Goal: Information Seeking & Learning: Learn about a topic

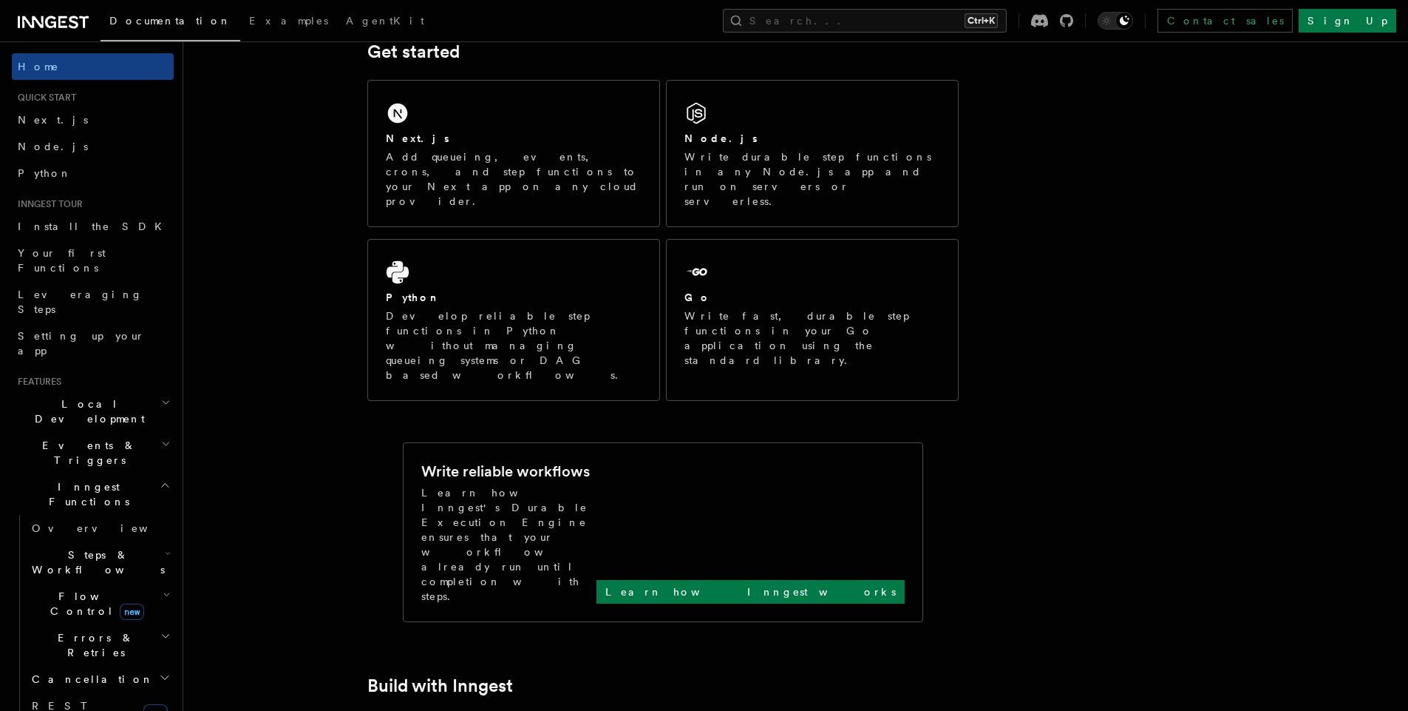
scroll to position [237, 0]
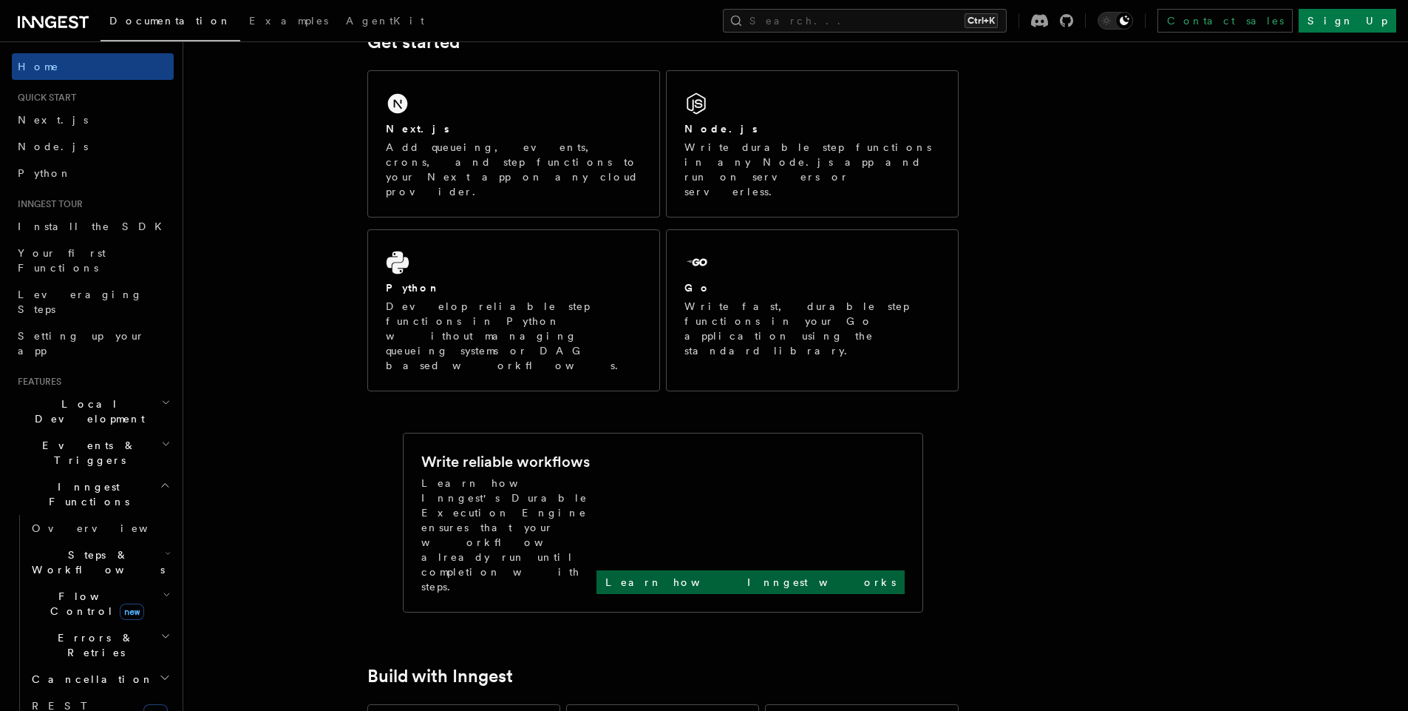
click at [830, 574] on p "Learn how Inngest works" at bounding box center [751, 581] width 291 height 15
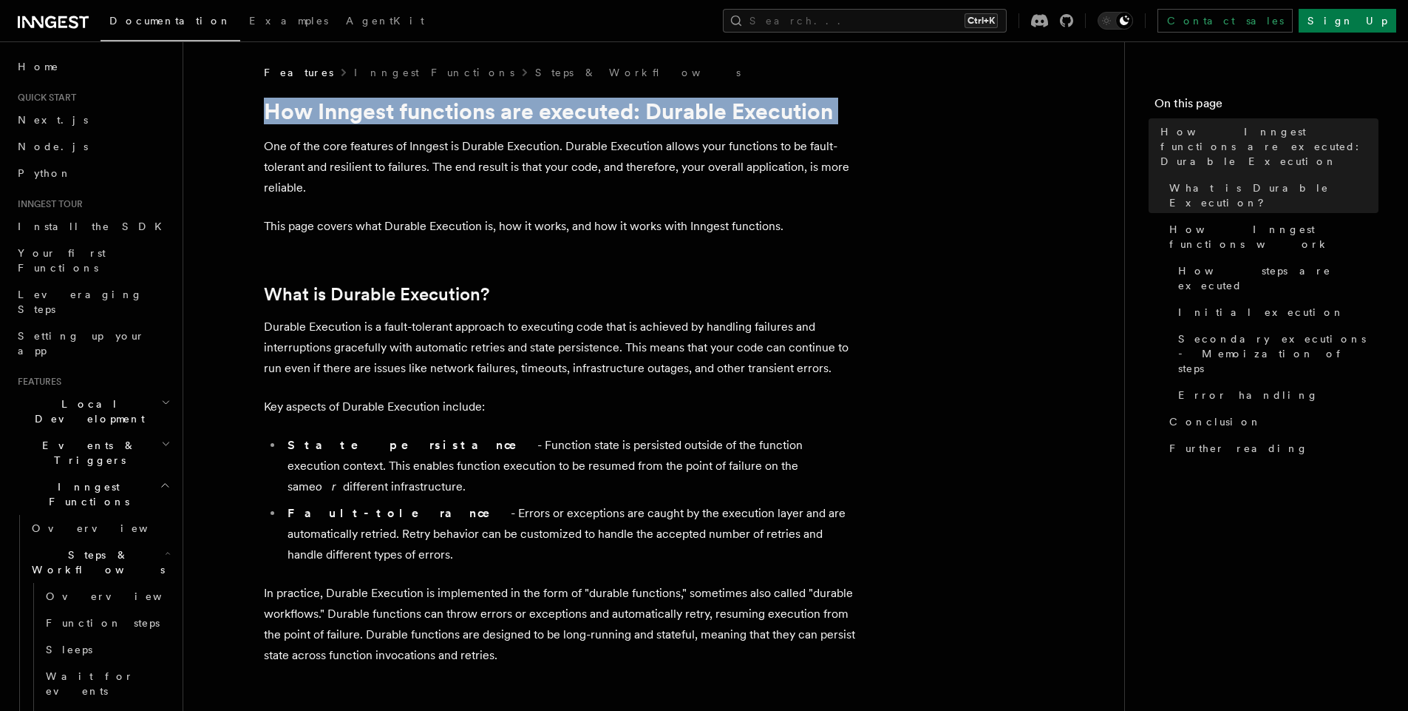
drag, startPoint x: 268, startPoint y: 112, endPoint x: 400, endPoint y: 131, distance: 133.7
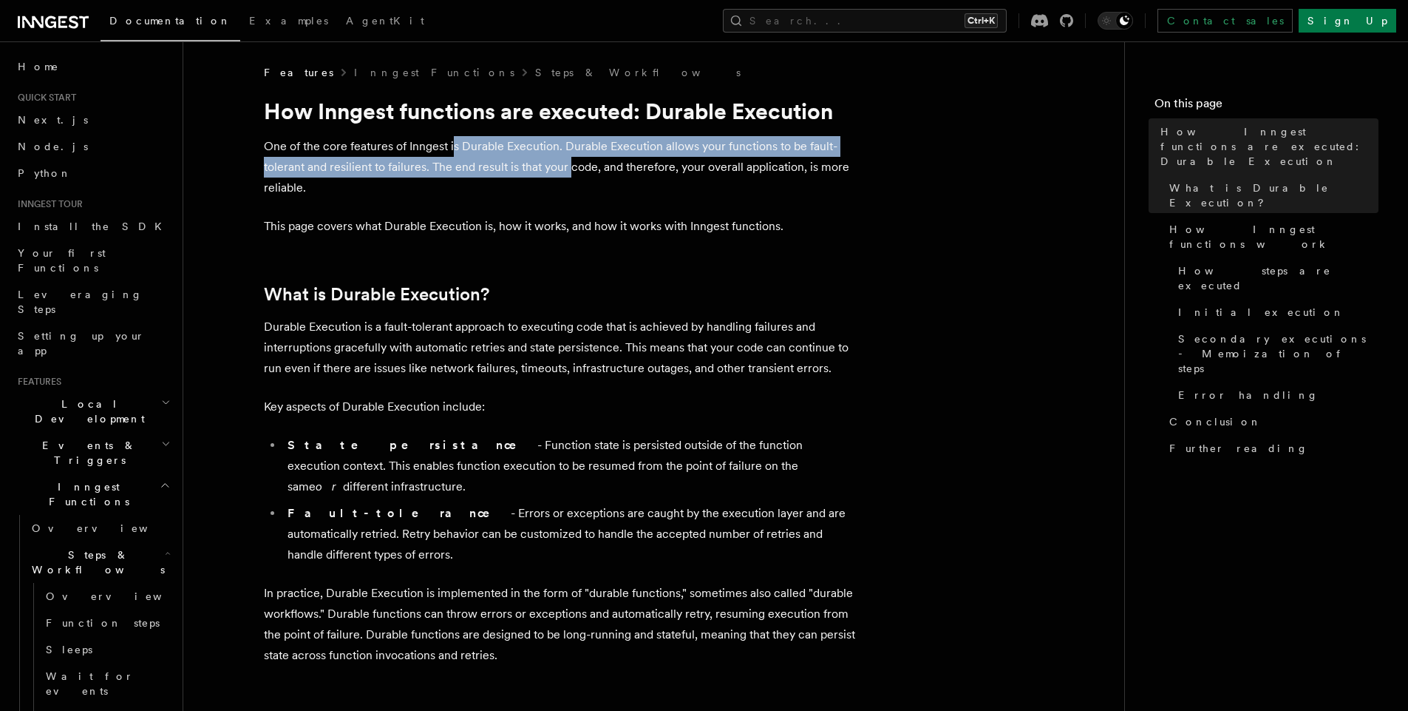
drag, startPoint x: 452, startPoint y: 144, endPoint x: 574, endPoint y: 169, distance: 124.6
click at [574, 169] on p "One of the core features of Inngest is Durable Execution. Durable Execution all…" at bounding box center [559, 167] width 591 height 62
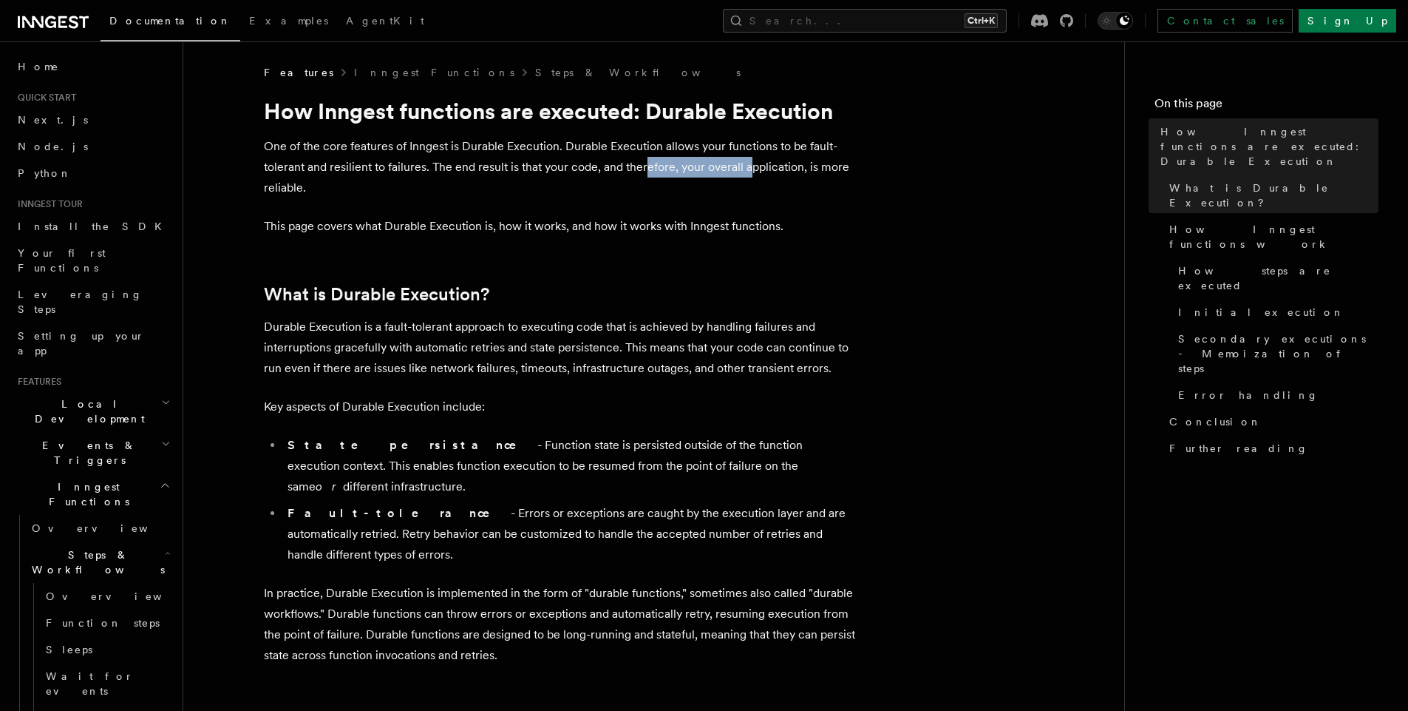
drag, startPoint x: 645, startPoint y: 157, endPoint x: 750, endPoint y: 174, distance: 106.5
click at [750, 174] on p "One of the core features of Inngest is Durable Execution. Durable Execution all…" at bounding box center [559, 167] width 591 height 62
drag, startPoint x: 441, startPoint y: 164, endPoint x: 547, endPoint y: 175, distance: 107.0
click at [547, 175] on p "One of the core features of Inngest is Durable Execution. Durable Execution all…" at bounding box center [559, 167] width 591 height 62
drag, startPoint x: 591, startPoint y: 163, endPoint x: 685, endPoint y: 170, distance: 94.9
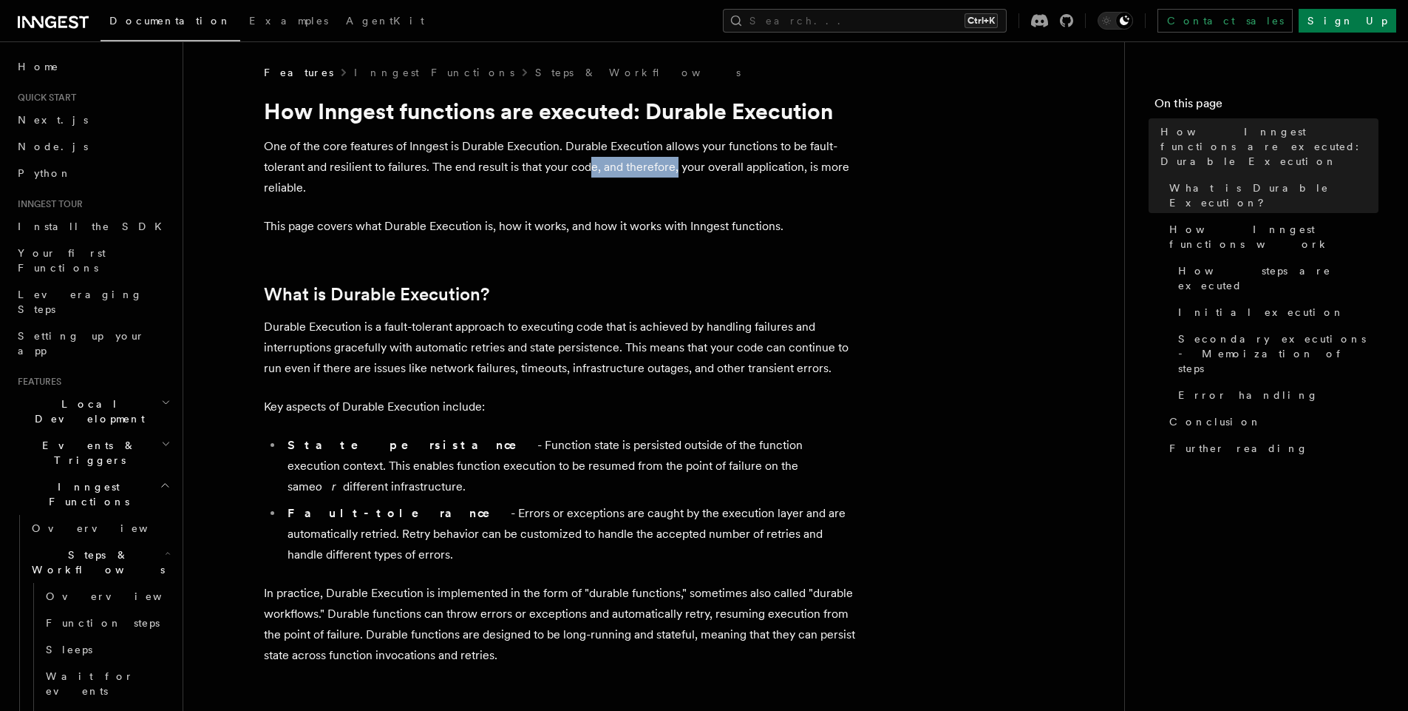
click at [685, 170] on p "One of the core features of Inngest is Durable Execution. Durable Execution all…" at bounding box center [559, 167] width 591 height 62
drag, startPoint x: 717, startPoint y: 176, endPoint x: 807, endPoint y: 180, distance: 89.6
click at [807, 180] on p "One of the core features of Inngest is Durable Execution. Durable Execution all…" at bounding box center [559, 167] width 591 height 62
drag, startPoint x: 308, startPoint y: 223, endPoint x: 422, endPoint y: 224, distance: 113.9
click at [422, 224] on p "This page covers what Durable Execution is, how it works, and how it works with…" at bounding box center [559, 226] width 591 height 21
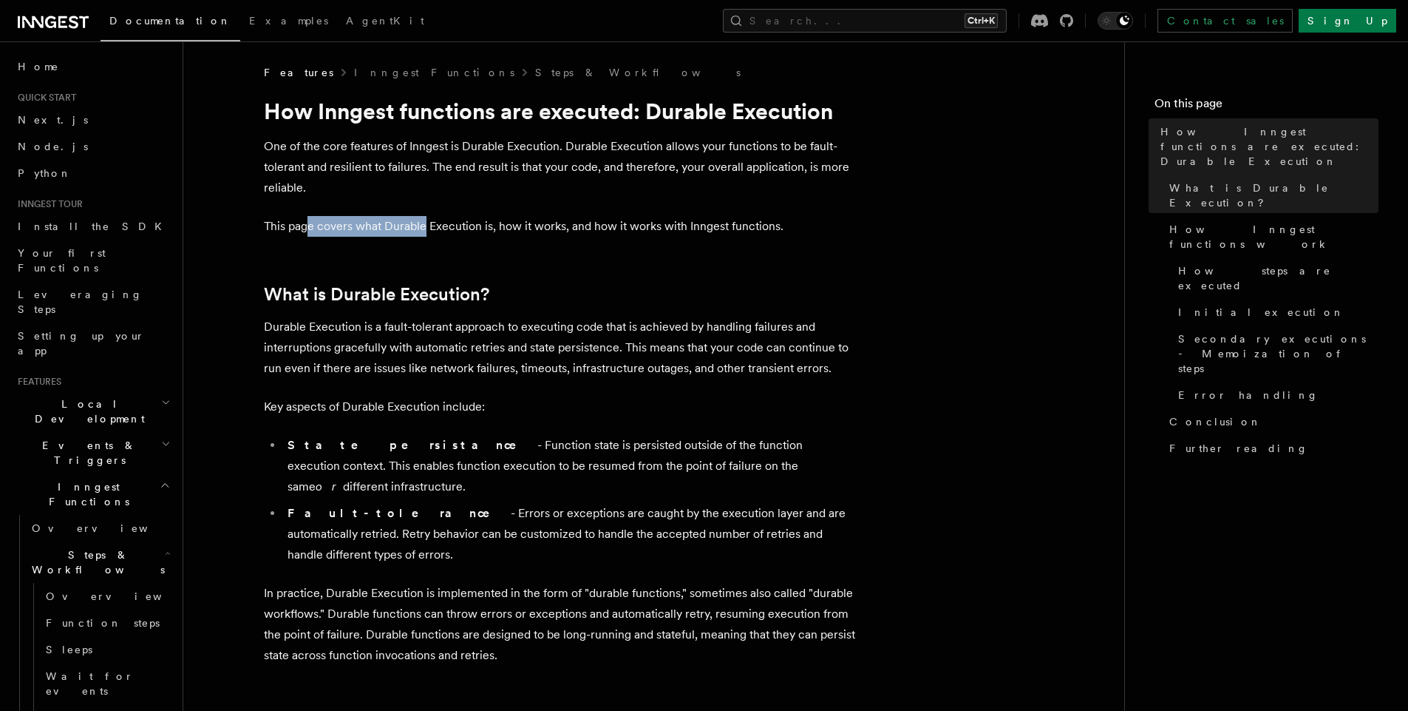
click at [355, 228] on p "This page covers what Durable Execution is, how it works, and how it works with…" at bounding box center [559, 226] width 591 height 21
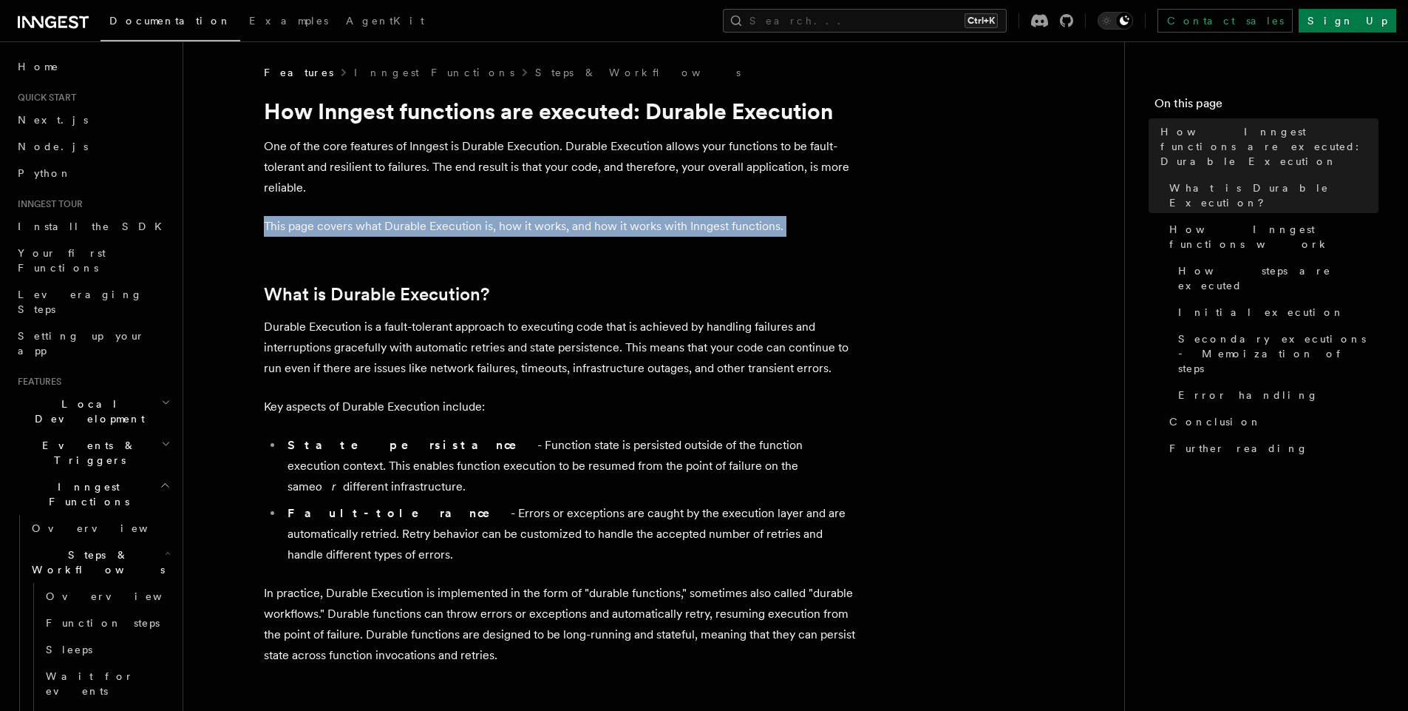
drag, startPoint x: 355, startPoint y: 228, endPoint x: 463, endPoint y: 220, distance: 108.2
click at [463, 220] on p "This page covers what Durable Execution is, how it works, and how it works with…" at bounding box center [559, 226] width 591 height 21
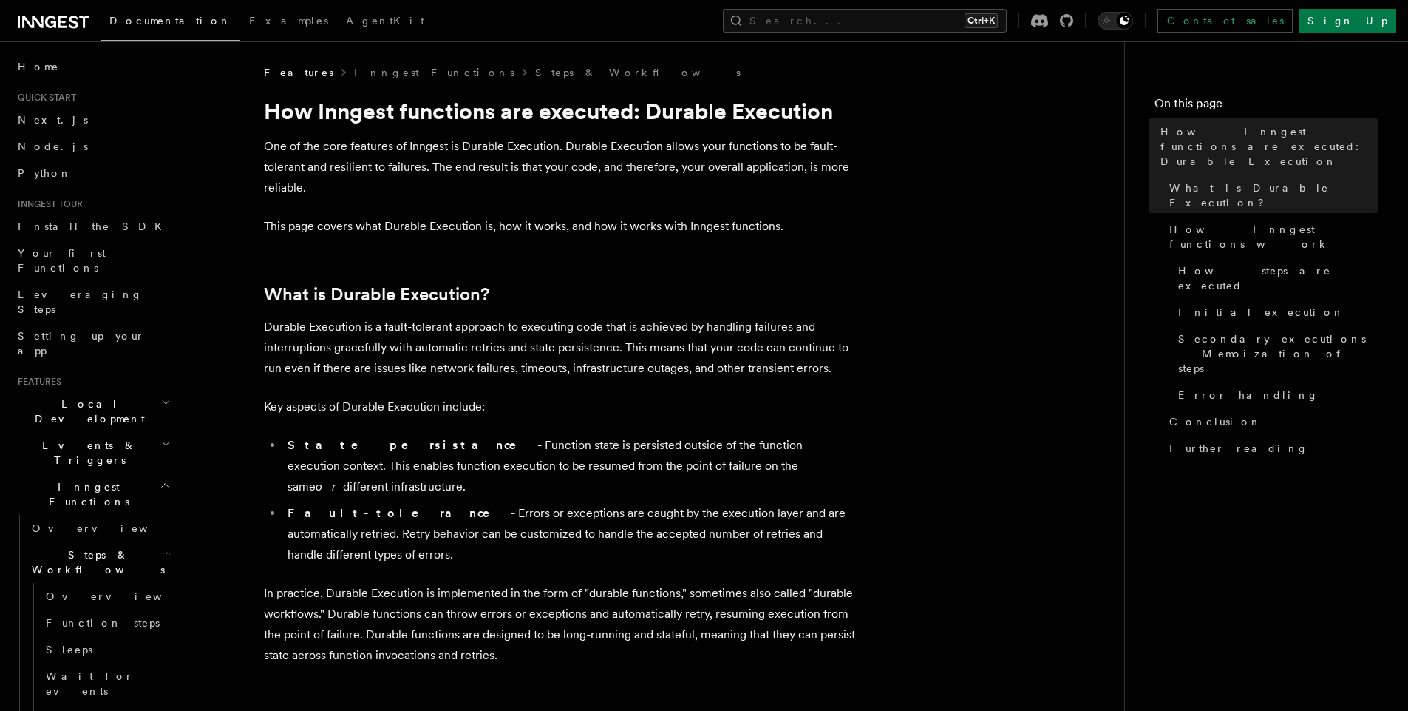
click at [328, 335] on p "Durable Execution is a fault-tolerant approach to executing code that is achiev…" at bounding box center [559, 347] width 591 height 62
drag, startPoint x: 328, startPoint y: 335, endPoint x: 455, endPoint y: 335, distance: 127.9
click at [455, 335] on p "Durable Execution is a fault-tolerant approach to executing code that is achiev…" at bounding box center [559, 347] width 591 height 62
click at [506, 336] on p "Durable Execution is a fault-tolerant approach to executing code that is achiev…" at bounding box center [559, 347] width 591 height 62
drag, startPoint x: 506, startPoint y: 336, endPoint x: 623, endPoint y: 336, distance: 116.1
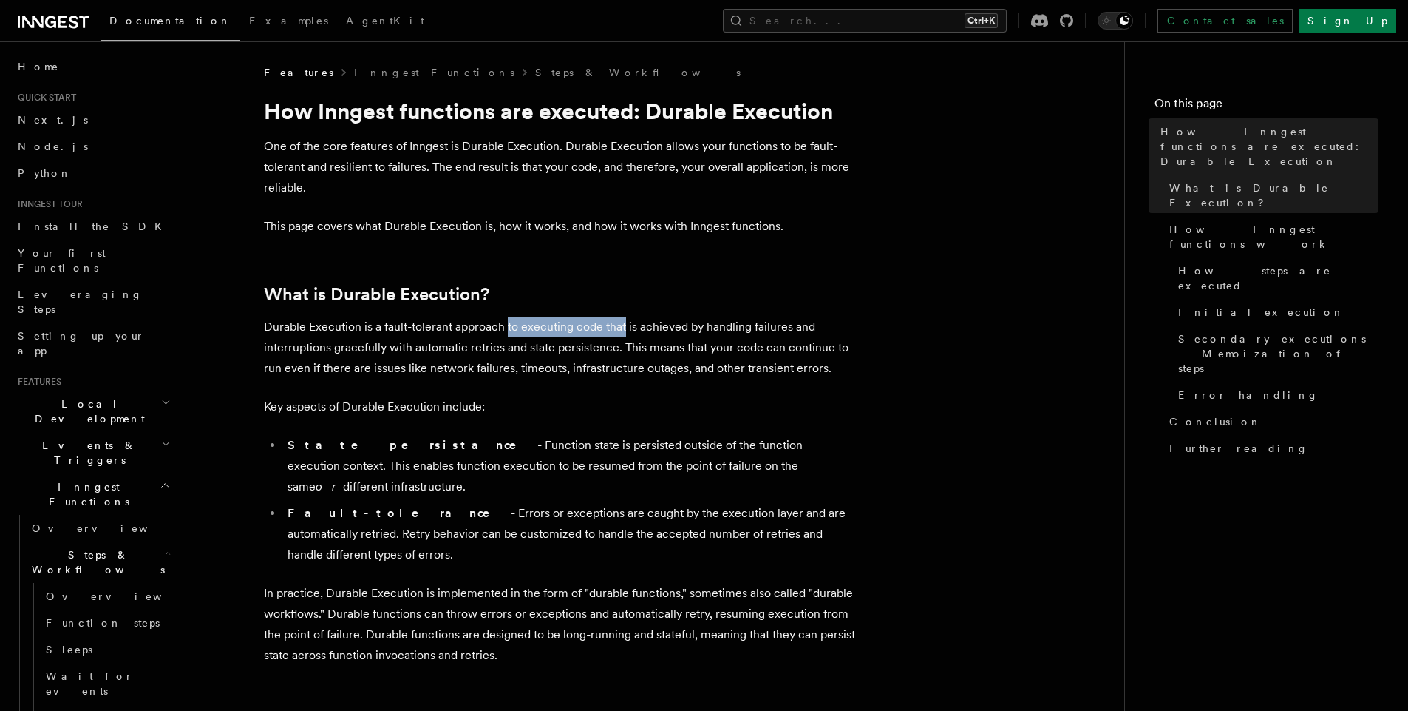
click at [623, 336] on p "Durable Execution is a fault-tolerant approach to executing code that is achiev…" at bounding box center [559, 347] width 591 height 62
drag, startPoint x: 659, startPoint y: 336, endPoint x: 750, endPoint y: 336, distance: 90.2
click at [750, 336] on p "Durable Execution is a fault-tolerant approach to executing code that is achiev…" at bounding box center [559, 347] width 591 height 62
click at [628, 336] on p "Durable Execution is a fault-tolerant approach to executing code that is achiev…" at bounding box center [559, 347] width 591 height 62
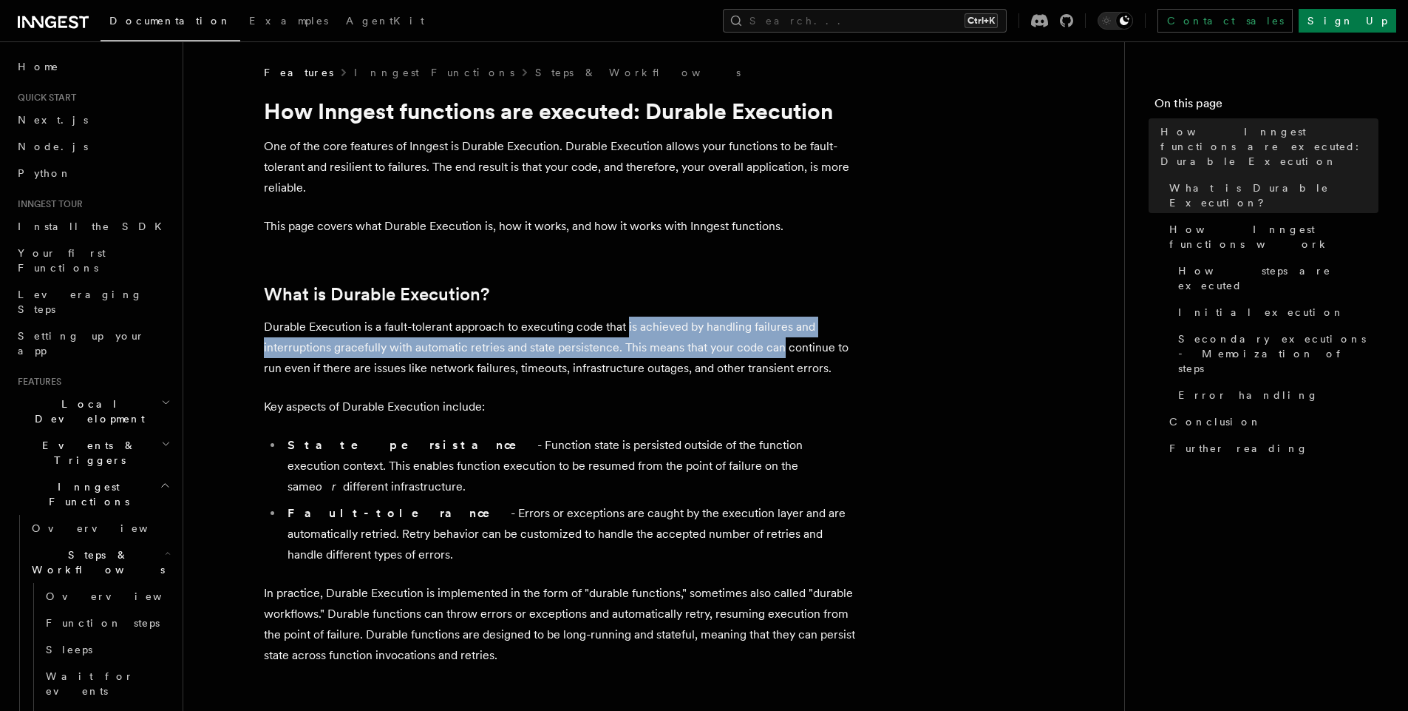
drag, startPoint x: 628, startPoint y: 336, endPoint x: 766, endPoint y: 338, distance: 137.5
click at [766, 338] on p "Durable Execution is a fault-tolerant approach to executing code that is achiev…" at bounding box center [559, 347] width 591 height 62
click at [640, 336] on p "Durable Execution is a fault-tolerant approach to executing code that is achiev…" at bounding box center [559, 347] width 591 height 62
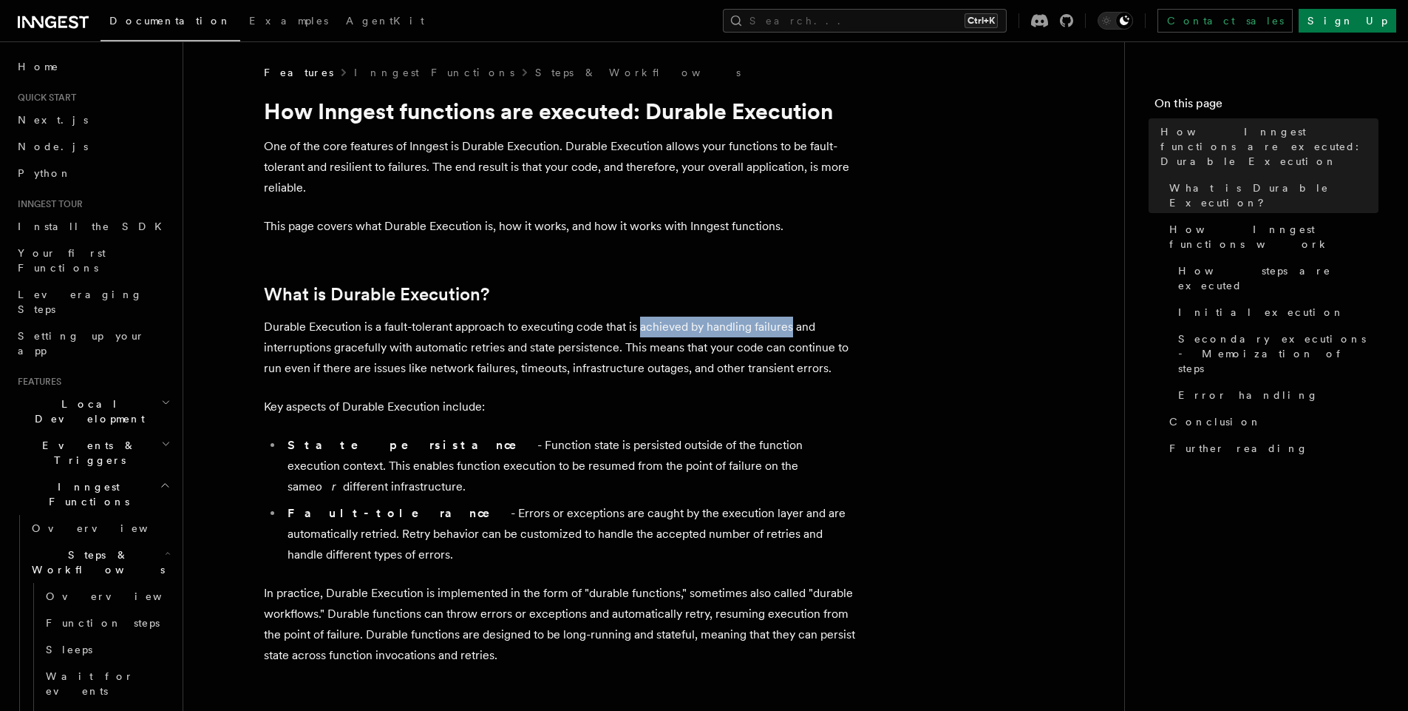
drag, startPoint x: 640, startPoint y: 336, endPoint x: 783, endPoint y: 334, distance: 142.7
click at [783, 334] on p "Durable Execution is a fault-tolerant approach to executing code that is achiev…" at bounding box center [559, 347] width 591 height 62
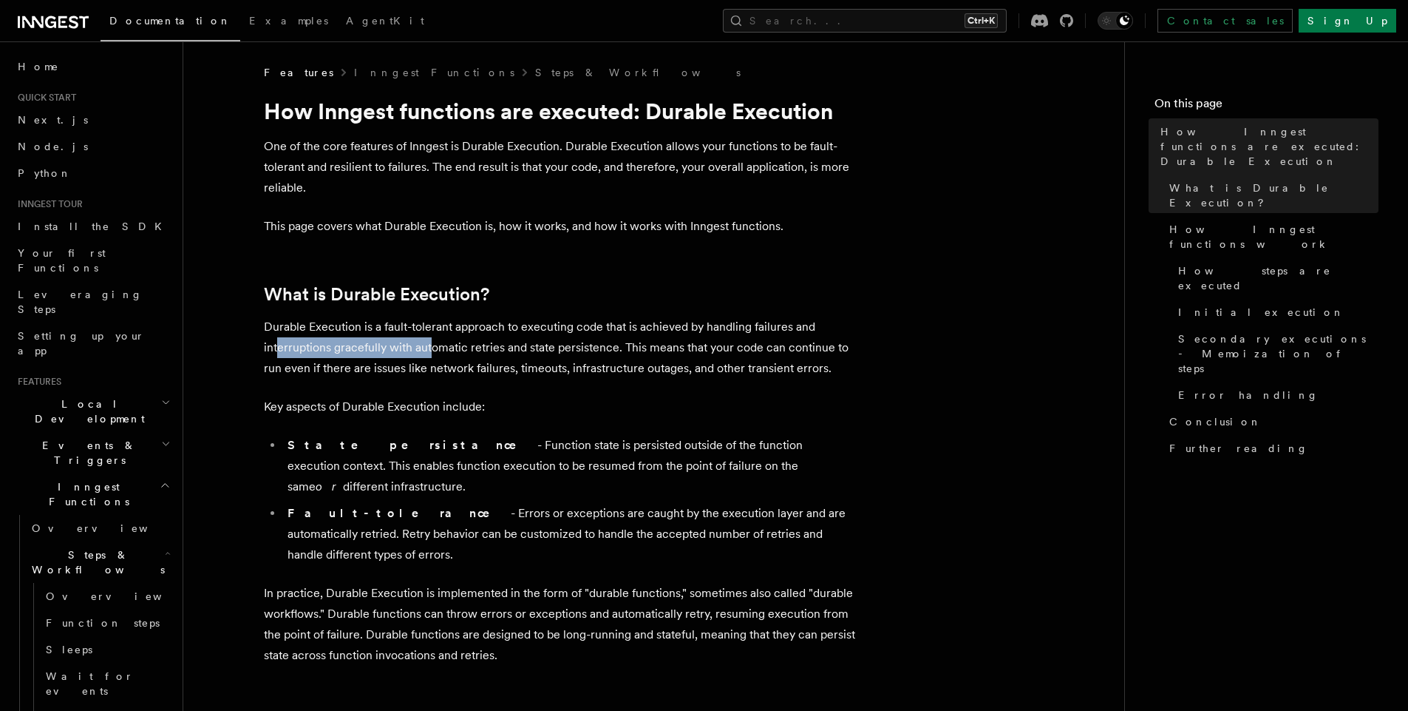
drag, startPoint x: 279, startPoint y: 353, endPoint x: 436, endPoint y: 351, distance: 156.7
click at [436, 351] on p "Durable Execution is a fault-tolerant approach to executing code that is achiev…" at bounding box center [559, 347] width 591 height 62
drag, startPoint x: 308, startPoint y: 424, endPoint x: 454, endPoint y: 444, distance: 147.0
drag, startPoint x: 497, startPoint y: 446, endPoint x: 403, endPoint y: 438, distance: 94.2
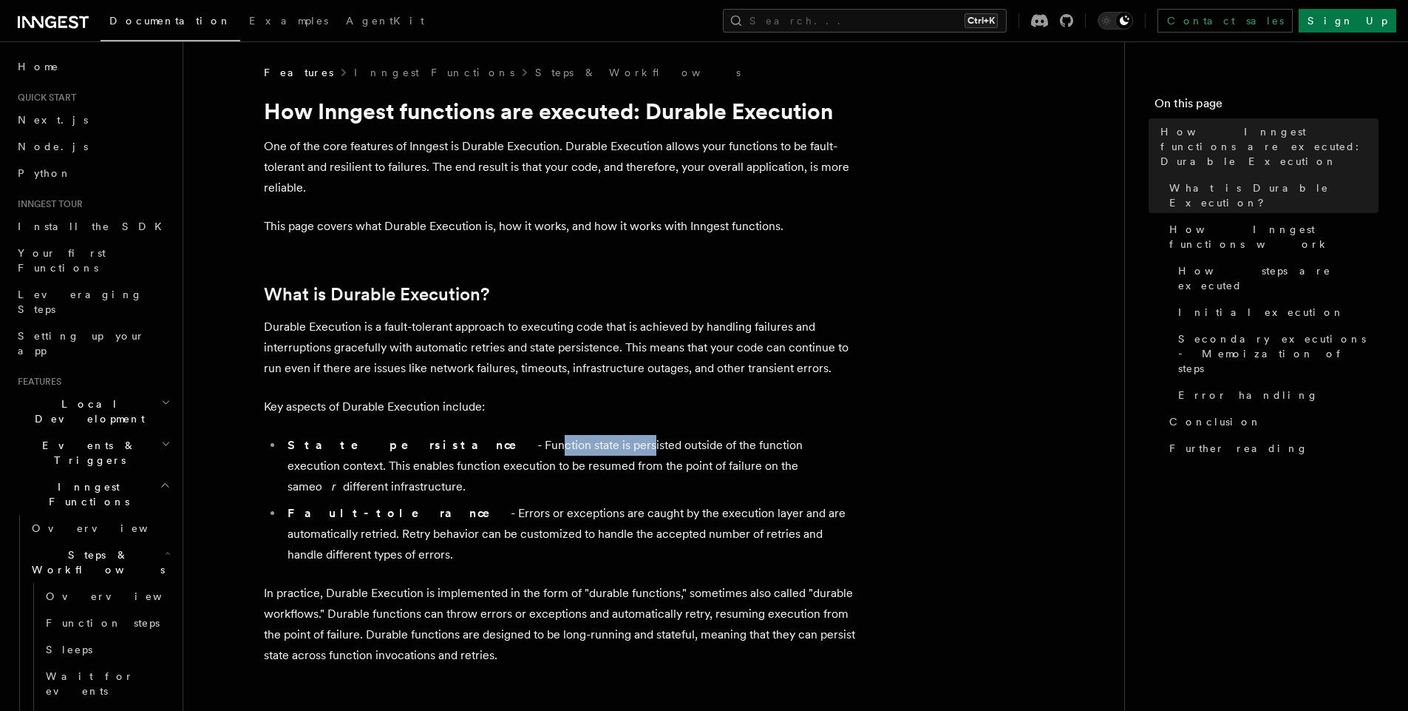
click at [403, 438] on li "State persistance - Function state is persisted outside of the function executi…" at bounding box center [569, 466] width 572 height 62
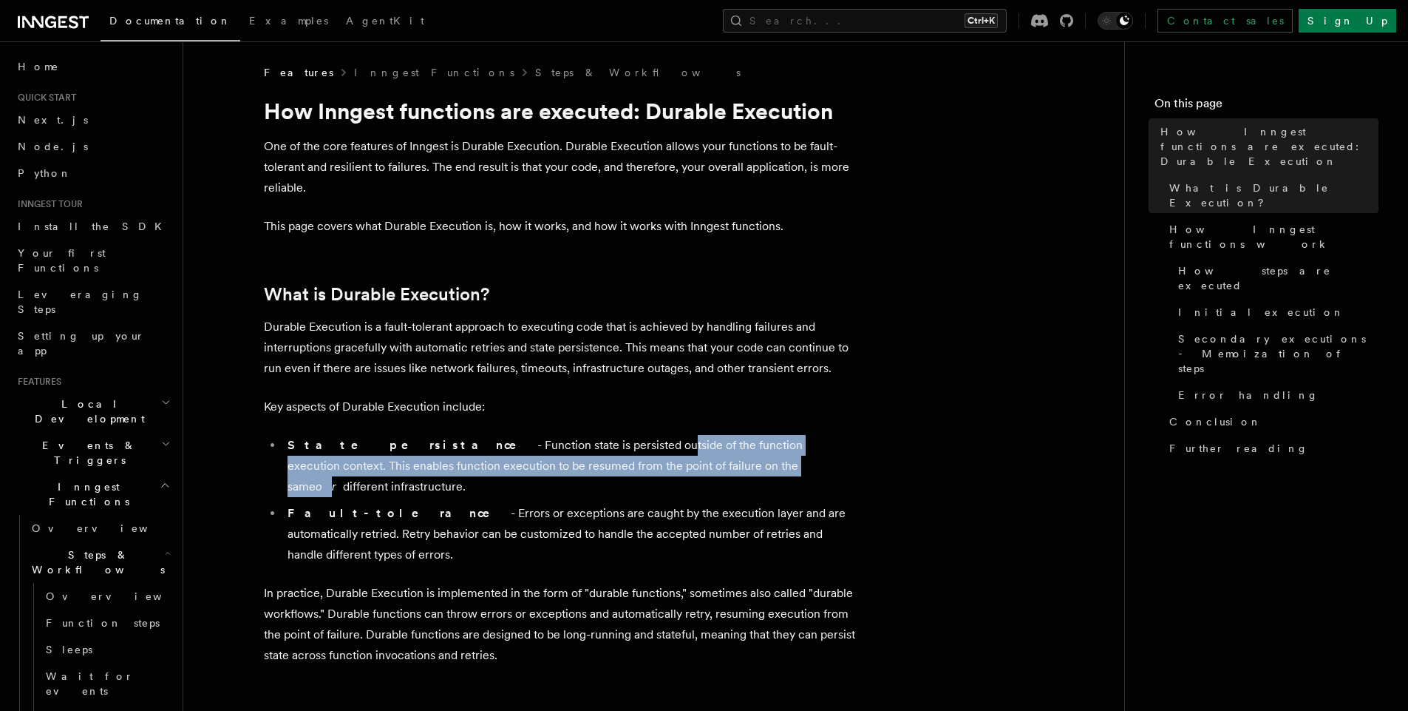
drag, startPoint x: 541, startPoint y: 447, endPoint x: 667, endPoint y: 465, distance: 126.9
click at [667, 465] on li "State persistance - Function state is persisted outside of the function executi…" at bounding box center [569, 466] width 572 height 62
click at [721, 442] on li "State persistance - Function state is persisted outside of the function executi…" at bounding box center [569, 466] width 572 height 62
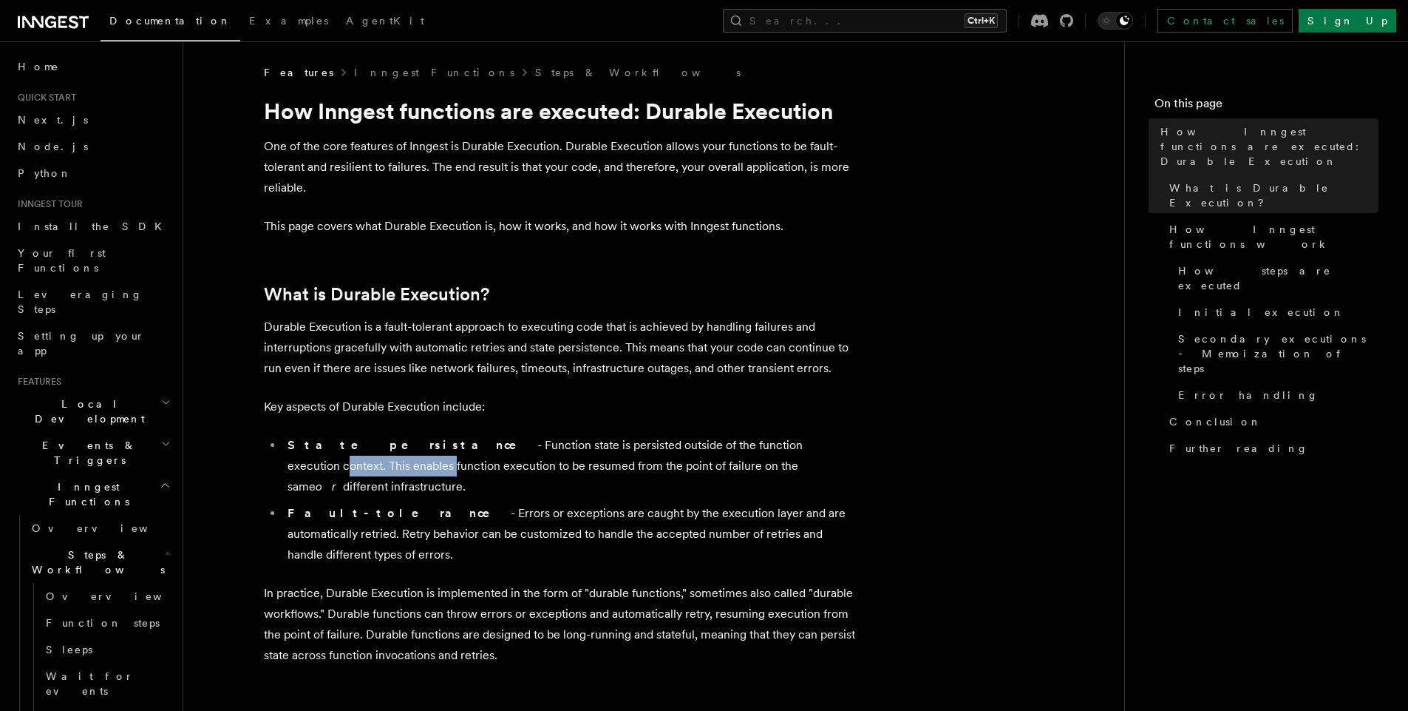
drag, startPoint x: 721, startPoint y: 442, endPoint x: 824, endPoint y: 440, distance: 102.8
click at [824, 440] on li "State persistance - Function state is persisted outside of the function executi…" at bounding box center [569, 466] width 572 height 62
drag, startPoint x: 336, startPoint y: 463, endPoint x: 475, endPoint y: 463, distance: 139.0
click at [475, 463] on li "State persistance - Function state is persisted outside of the function executi…" at bounding box center [569, 466] width 572 height 62
drag, startPoint x: 520, startPoint y: 463, endPoint x: 651, endPoint y: 471, distance: 131.9
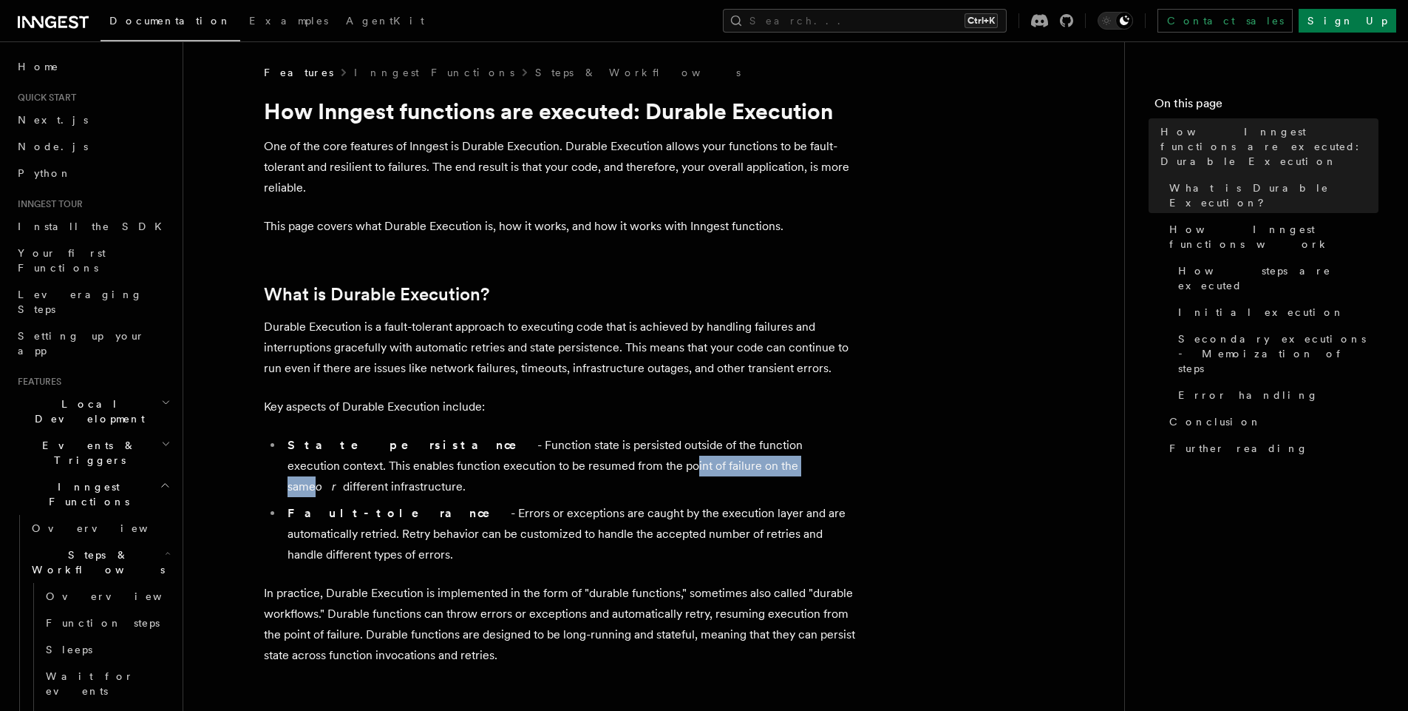
click at [651, 471] on li "State persistance - Function state is persisted outside of the function executi…" at bounding box center [569, 466] width 572 height 62
drag, startPoint x: 712, startPoint y: 474, endPoint x: 580, endPoint y: 469, distance: 132.4
click at [580, 469] on li "State persistance - Function state is persisted outside of the function executi…" at bounding box center [569, 466] width 572 height 62
click at [663, 583] on p "In practice, Durable Execution is implemented in the form of "durable functions…" at bounding box center [559, 624] width 591 height 83
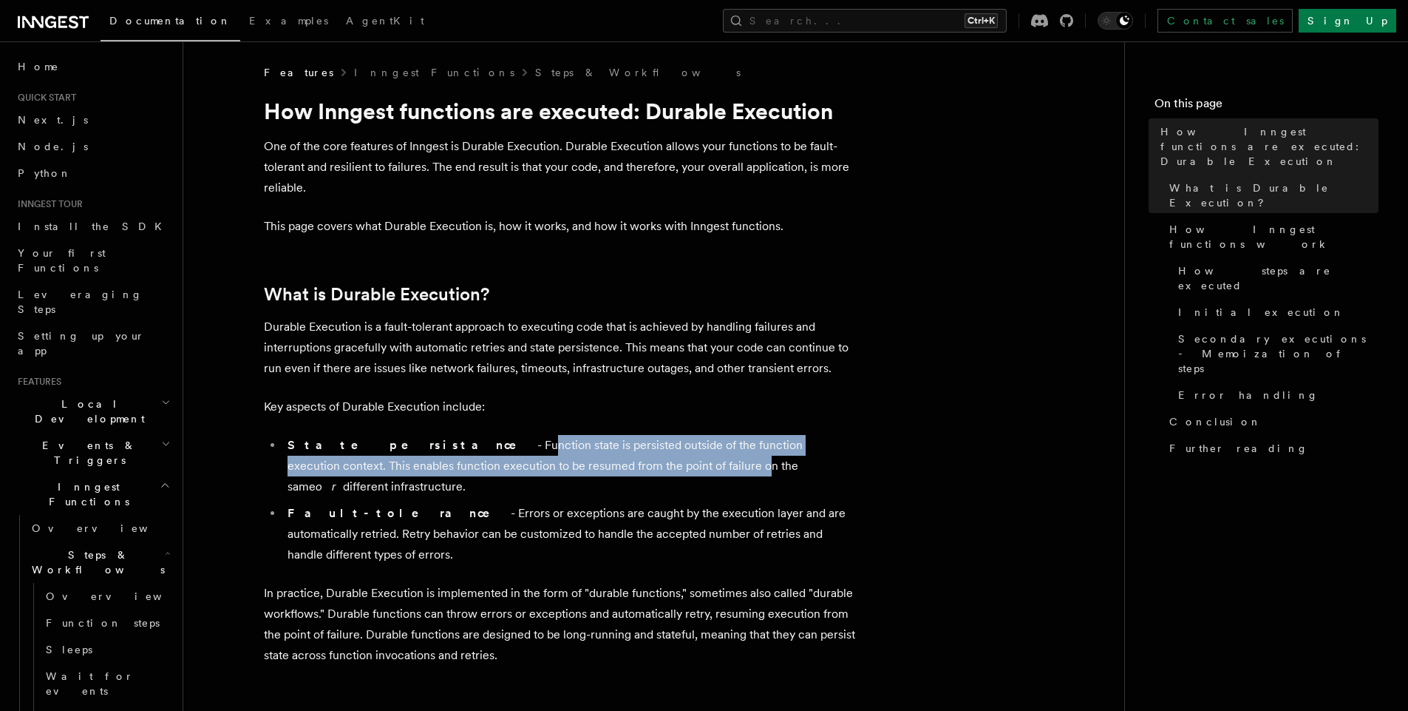
drag, startPoint x: 396, startPoint y: 441, endPoint x: 598, endPoint y: 475, distance: 204.8
click at [598, 475] on li "State persistance - Function state is persisted outside of the function executi…" at bounding box center [569, 466] width 572 height 62
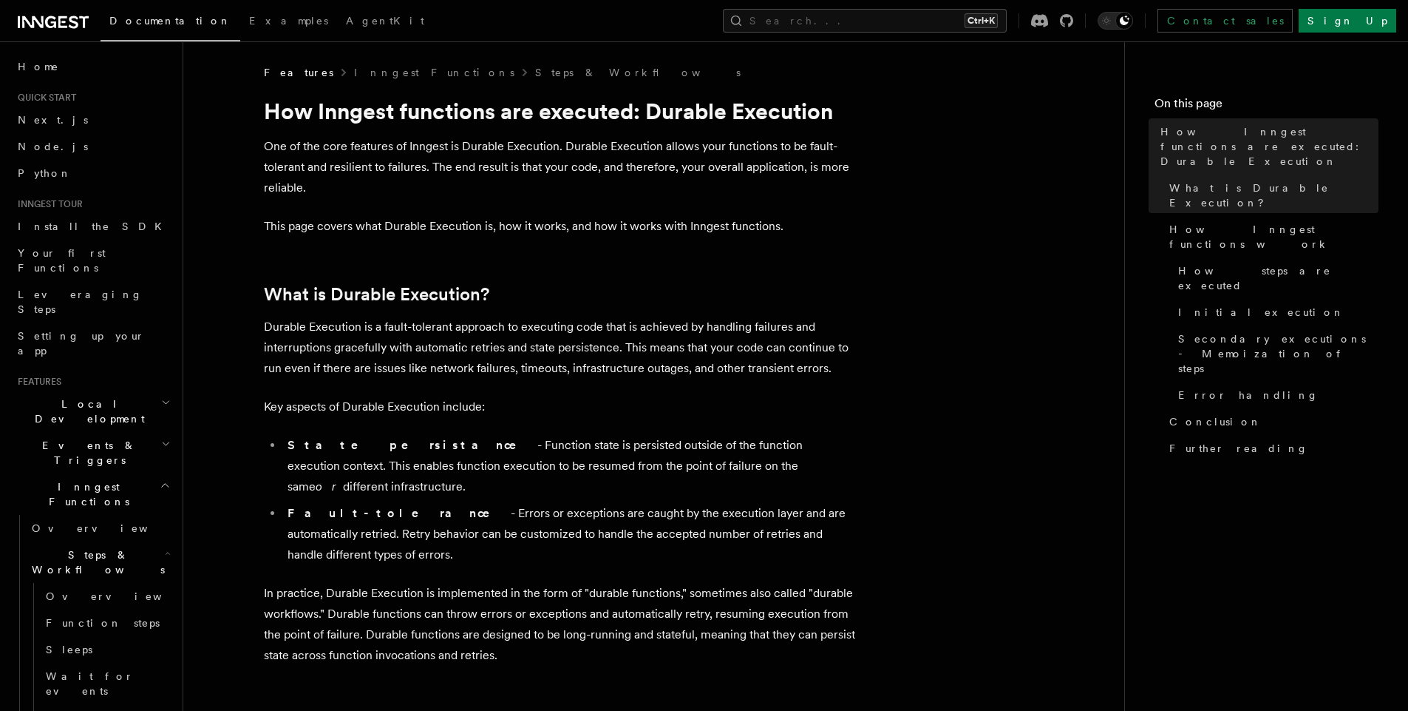
click at [656, 472] on li "State persistance - Function state is persisted outside of the function executi…" at bounding box center [569, 466] width 572 height 62
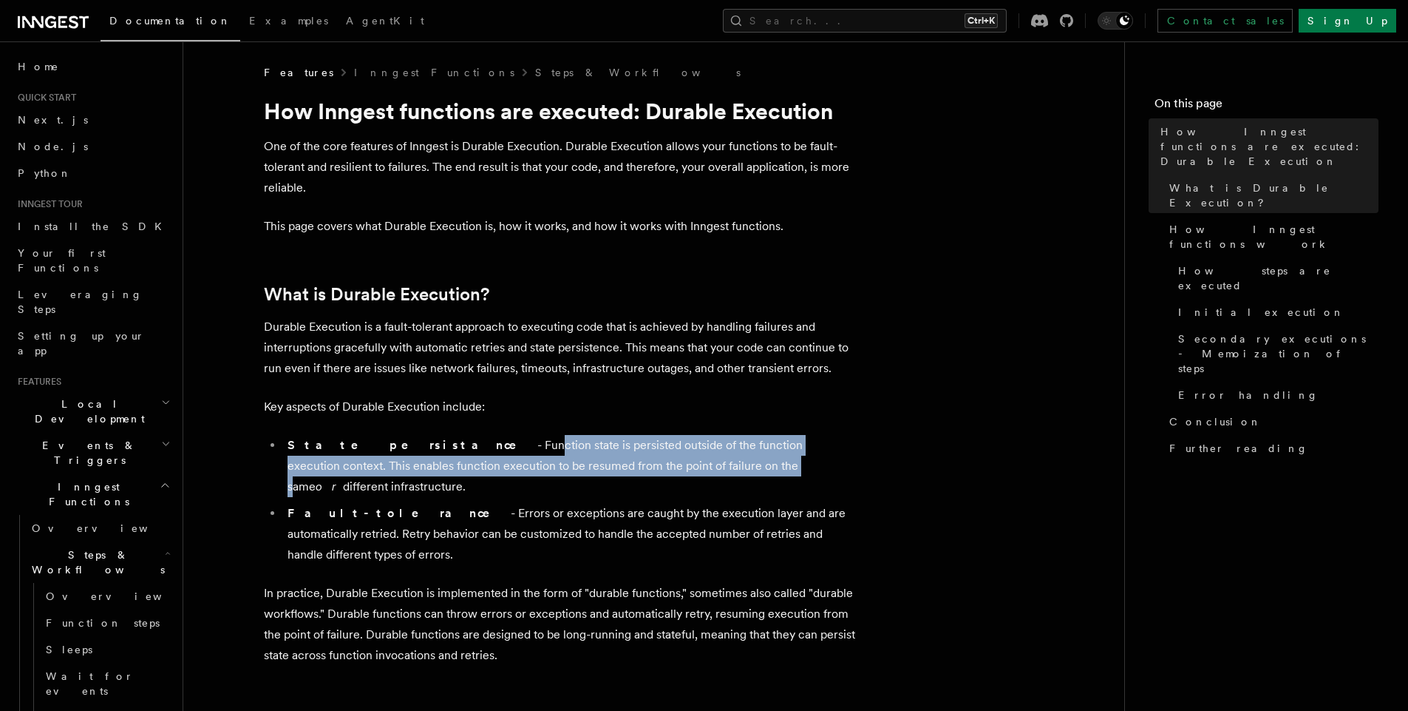
drag, startPoint x: 627, startPoint y: 468, endPoint x: 401, endPoint y: 447, distance: 226.5
click at [401, 447] on li "State persistance - Function state is persisted outside of the function executi…" at bounding box center [569, 466] width 572 height 62
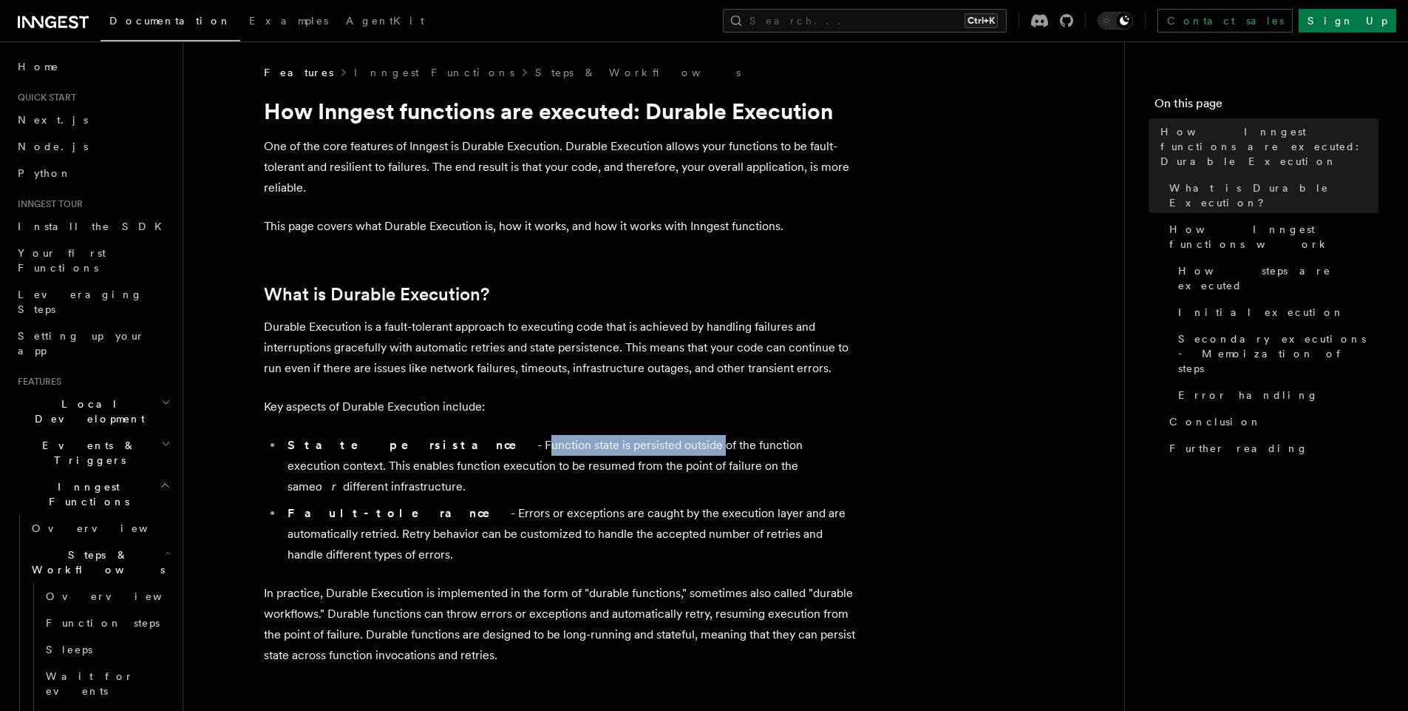
drag, startPoint x: 401, startPoint y: 447, endPoint x: 546, endPoint y: 445, distance: 144.9
click at [546, 445] on li "State persistance - Function state is persisted outside of the function executi…" at bounding box center [569, 466] width 572 height 62
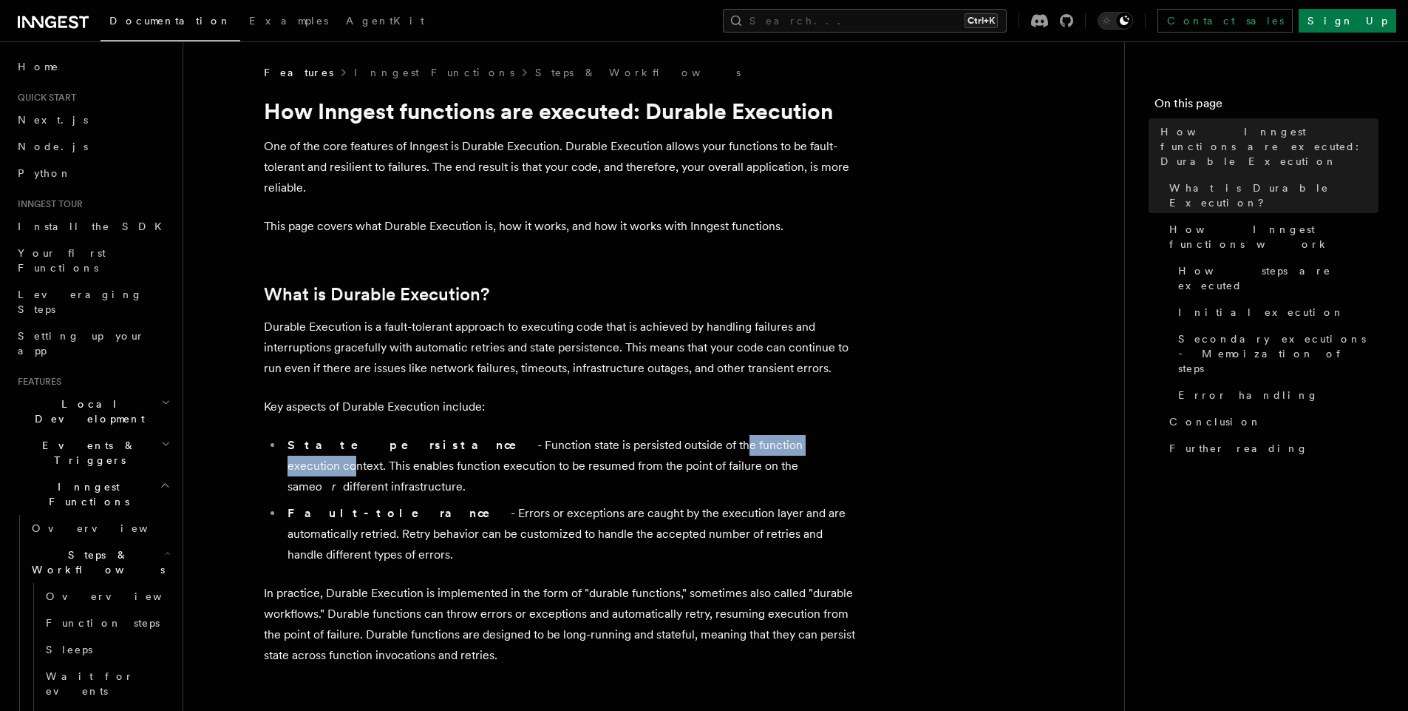
drag, startPoint x: 590, startPoint y: 439, endPoint x: 712, endPoint y: 452, distance: 122.6
click at [712, 452] on li "State persistance - Function state is persisted outside of the function executi…" at bounding box center [569, 466] width 572 height 62
drag, startPoint x: 394, startPoint y: 496, endPoint x: 498, endPoint y: 490, distance: 104.4
click at [498, 503] on li "Fault-tolerance - Errors or exceptions are caught by the execution layer and ar…" at bounding box center [569, 534] width 572 height 62
drag, startPoint x: 387, startPoint y: 494, endPoint x: 477, endPoint y: 489, distance: 89.6
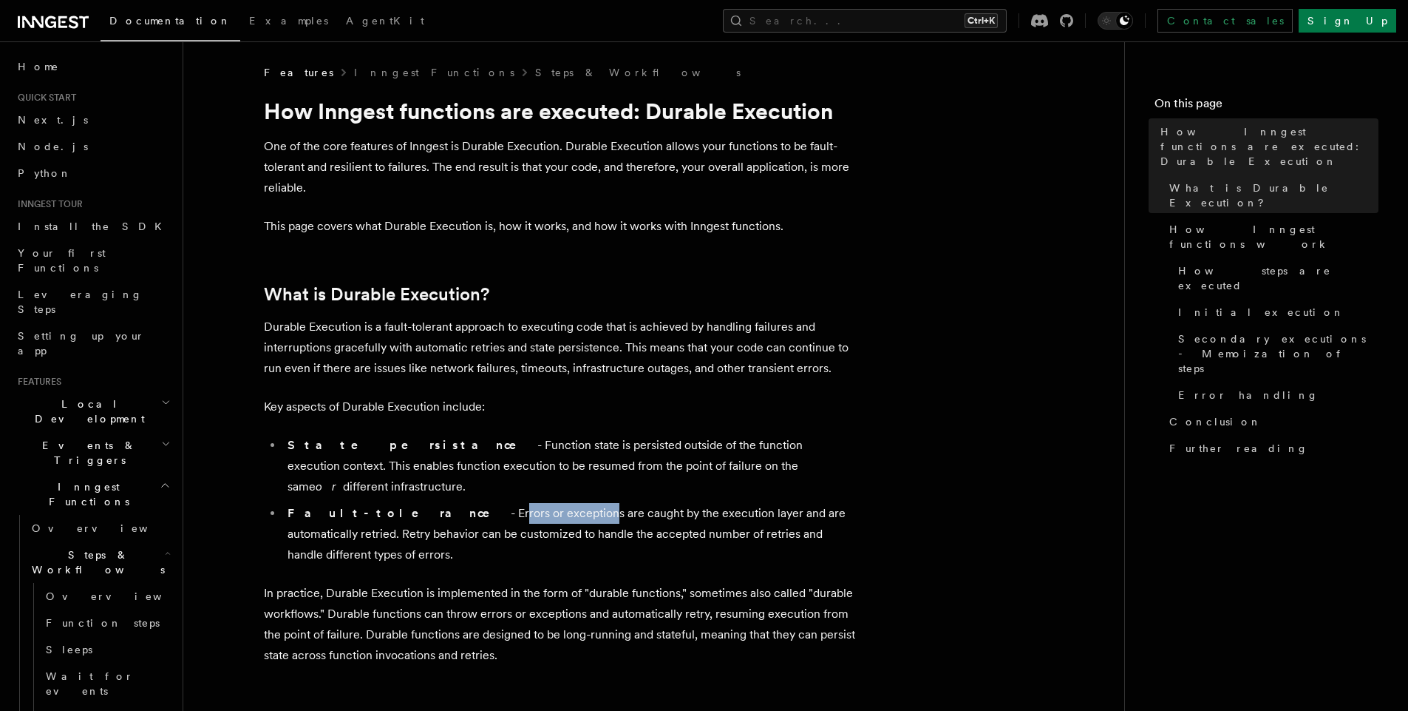
click at [477, 503] on li "Fault-tolerance - Errors or exceptions are caught by the execution layer and ar…" at bounding box center [569, 534] width 572 height 62
drag, startPoint x: 526, startPoint y: 494, endPoint x: 594, endPoint y: 485, distance: 68.6
click at [594, 503] on li "Fault-tolerance - Errors or exceptions are caught by the execution layer and ar…" at bounding box center [569, 534] width 572 height 62
drag, startPoint x: 617, startPoint y: 485, endPoint x: 726, endPoint y: 489, distance: 109.5
click at [726, 503] on li "Fault-tolerance - Errors or exceptions are caught by the execution layer and ar…" at bounding box center [569, 534] width 572 height 62
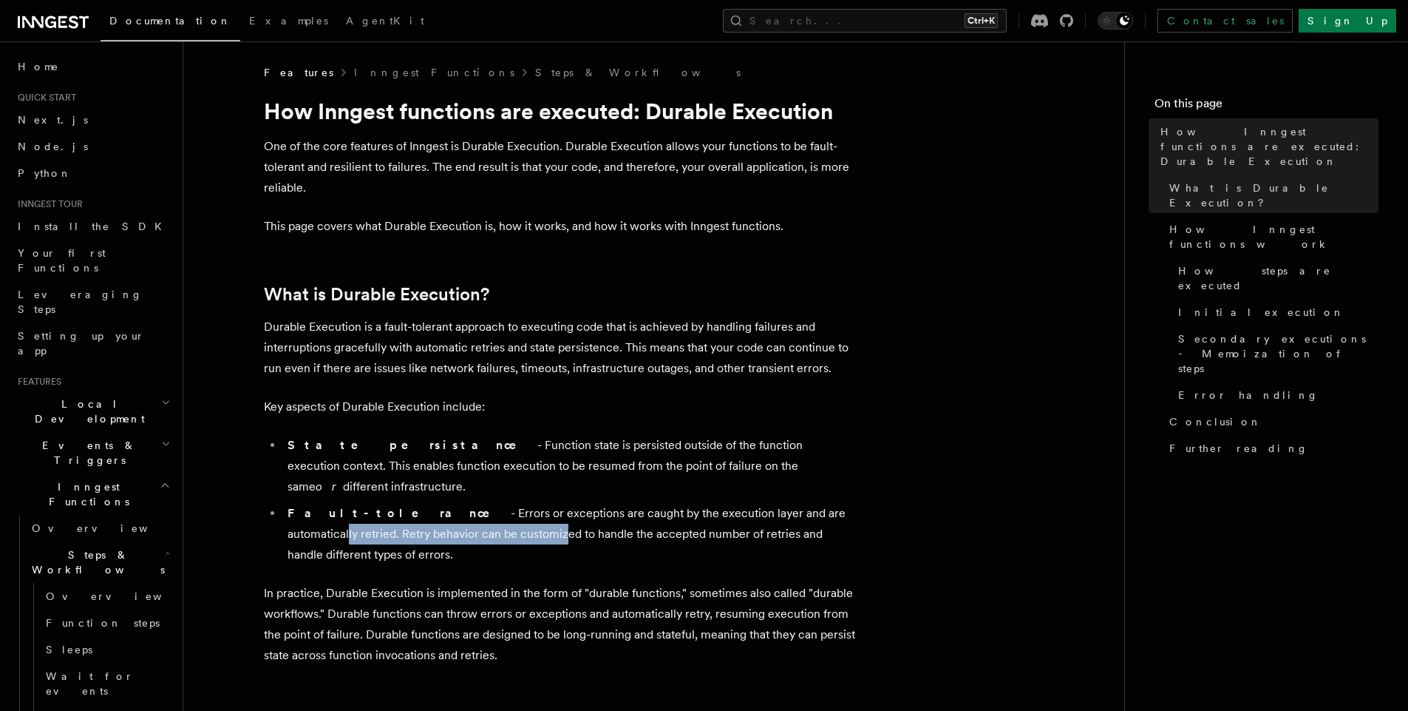
drag, startPoint x: 766, startPoint y: 493, endPoint x: 417, endPoint y: 504, distance: 349.1
click at [417, 504] on li "Fault-tolerance - Errors or exceptions are caught by the execution layer and ar…" at bounding box center [569, 534] width 572 height 62
drag, startPoint x: 441, startPoint y: 511, endPoint x: 505, endPoint y: 510, distance: 64.3
click at [505, 510] on li "Fault-tolerance - Errors or exceptions are caught by the execution layer and ar…" at bounding box center [569, 534] width 572 height 62
drag, startPoint x: 543, startPoint y: 508, endPoint x: 660, endPoint y: 493, distance: 118.5
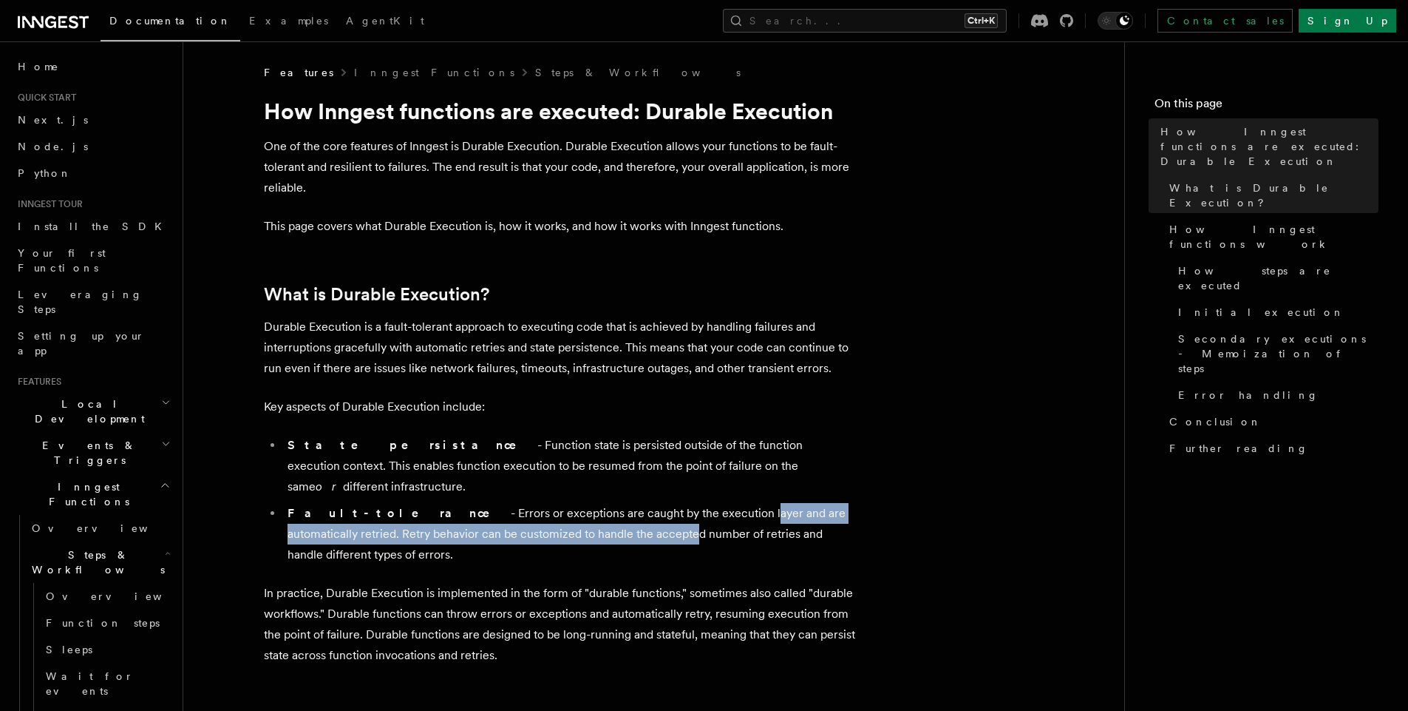
click at [660, 503] on li "Fault-tolerance - Errors or exceptions are caught by the execution layer and ar…" at bounding box center [569, 534] width 572 height 62
